Goal: Find specific page/section: Find specific page/section

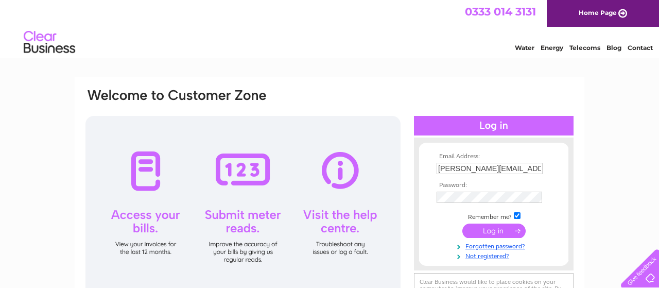
scroll to position [54, 0]
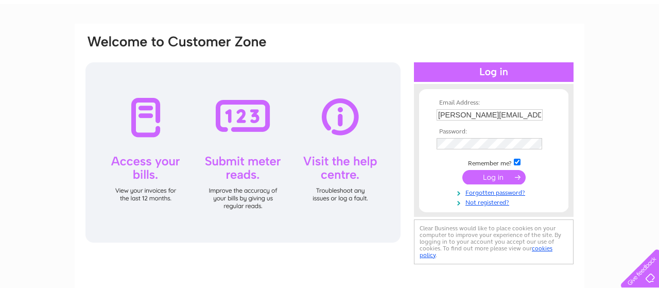
click at [520, 180] on input "submit" at bounding box center [493, 177] width 63 height 14
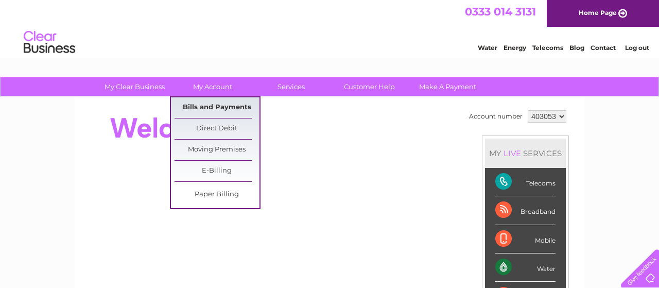
click at [222, 113] on link "Bills and Payments" at bounding box center [216, 107] width 85 height 21
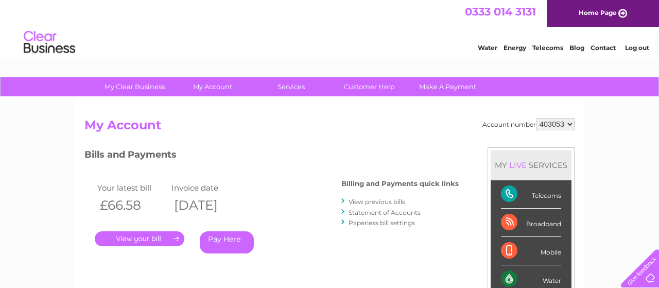
click at [176, 237] on link "." at bounding box center [140, 238] width 90 height 15
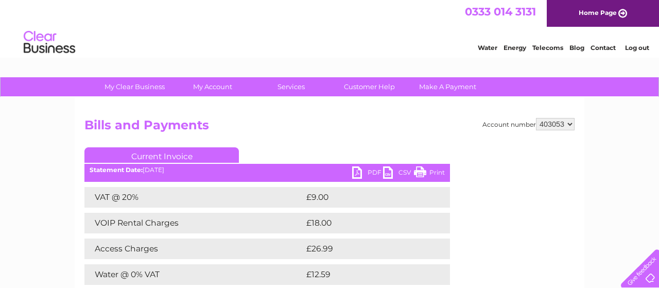
scroll to position [107, 0]
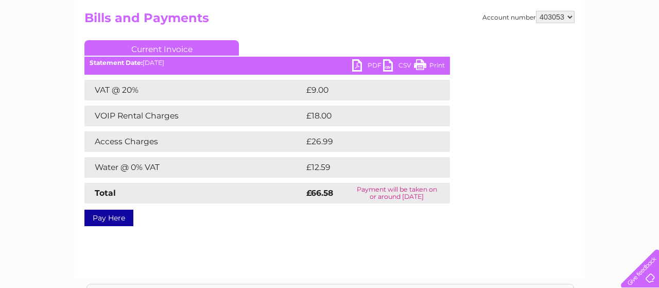
click at [435, 62] on link "Print" at bounding box center [429, 66] width 31 height 15
